Goal: Navigation & Orientation: Find specific page/section

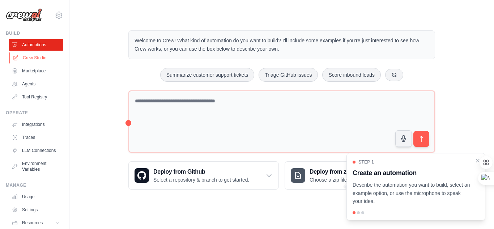
click at [47, 55] on link "Crew Studio" at bounding box center [36, 58] width 55 height 12
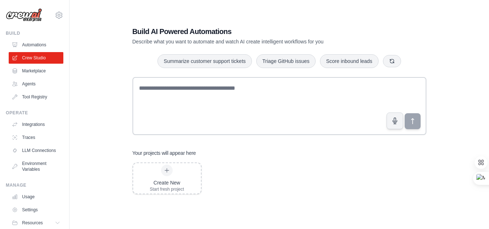
scroll to position [14, 0]
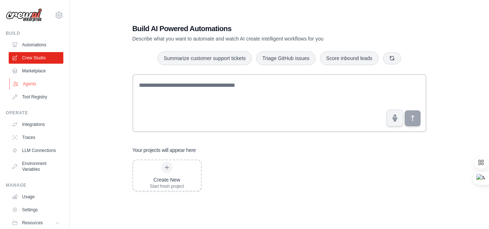
click at [27, 86] on link "Agents" at bounding box center [36, 84] width 55 height 12
